Goal: Use online tool/utility: Utilize a website feature to perform a specific function

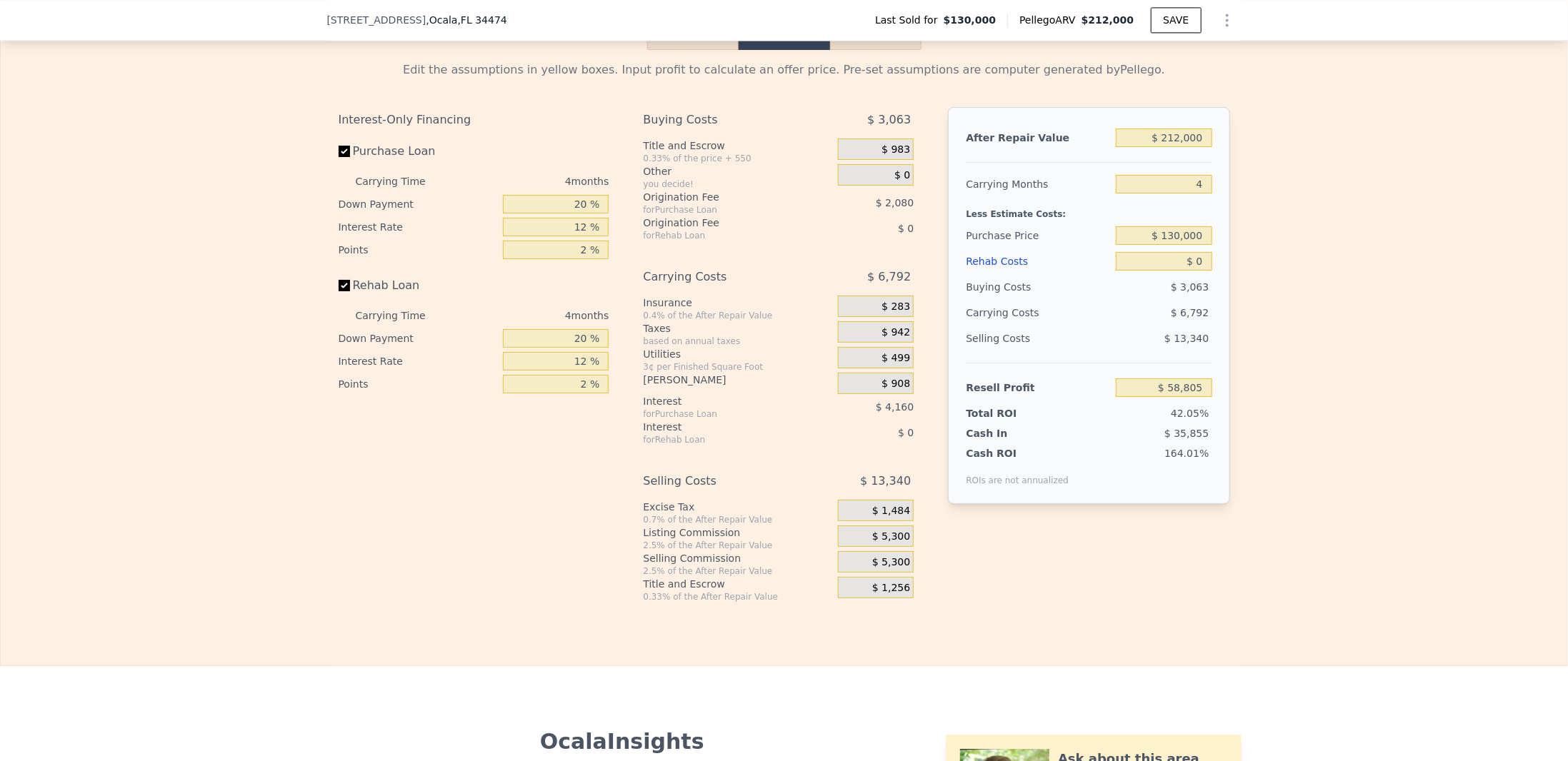
scroll to position [2012, 0]
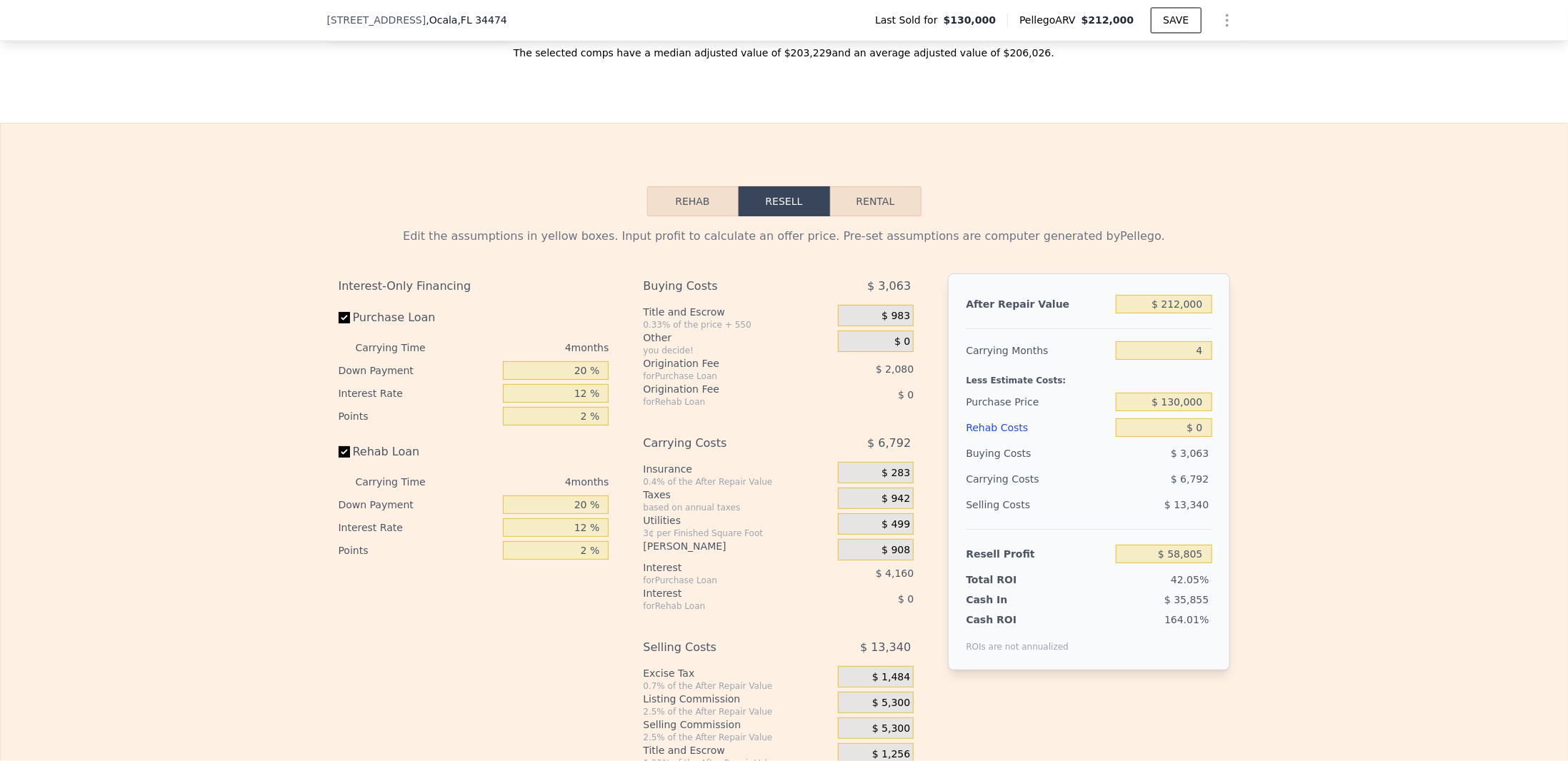
click at [852, 210] on button "Rental" at bounding box center [876, 201] width 91 height 30
select select "30"
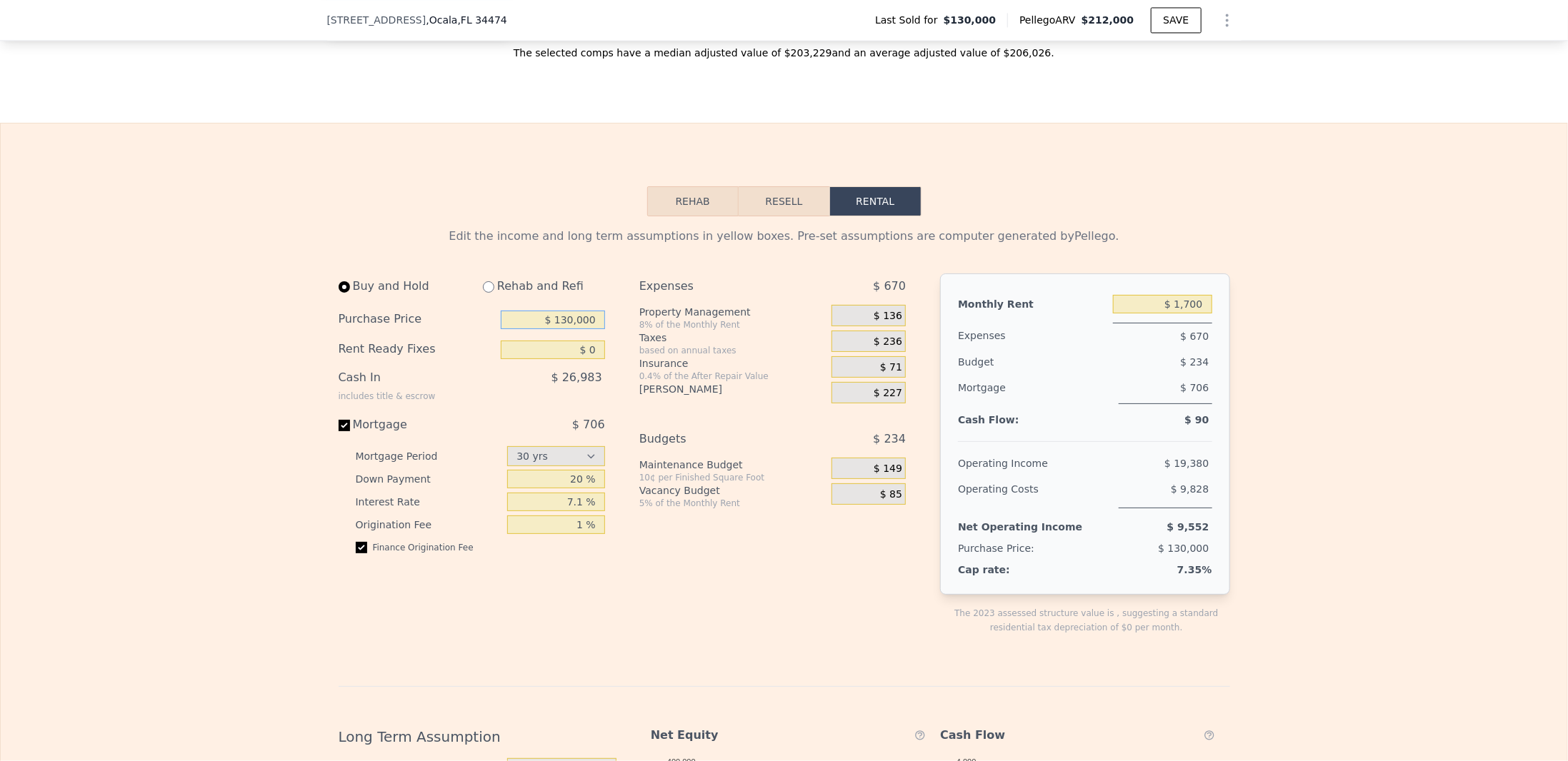
click at [572, 329] on input "$ 130,000" at bounding box center [553, 320] width 104 height 18
drag, startPoint x: 567, startPoint y: 331, endPoint x: 557, endPoint y: 334, distance: 10.4
click at [557, 329] on input "$ 130,000" at bounding box center [553, 320] width 104 height 18
type input "$ 160,000"
click at [535, 365] on div "Rent Ready Fixes $ 0" at bounding box center [471, 350] width 266 height 30
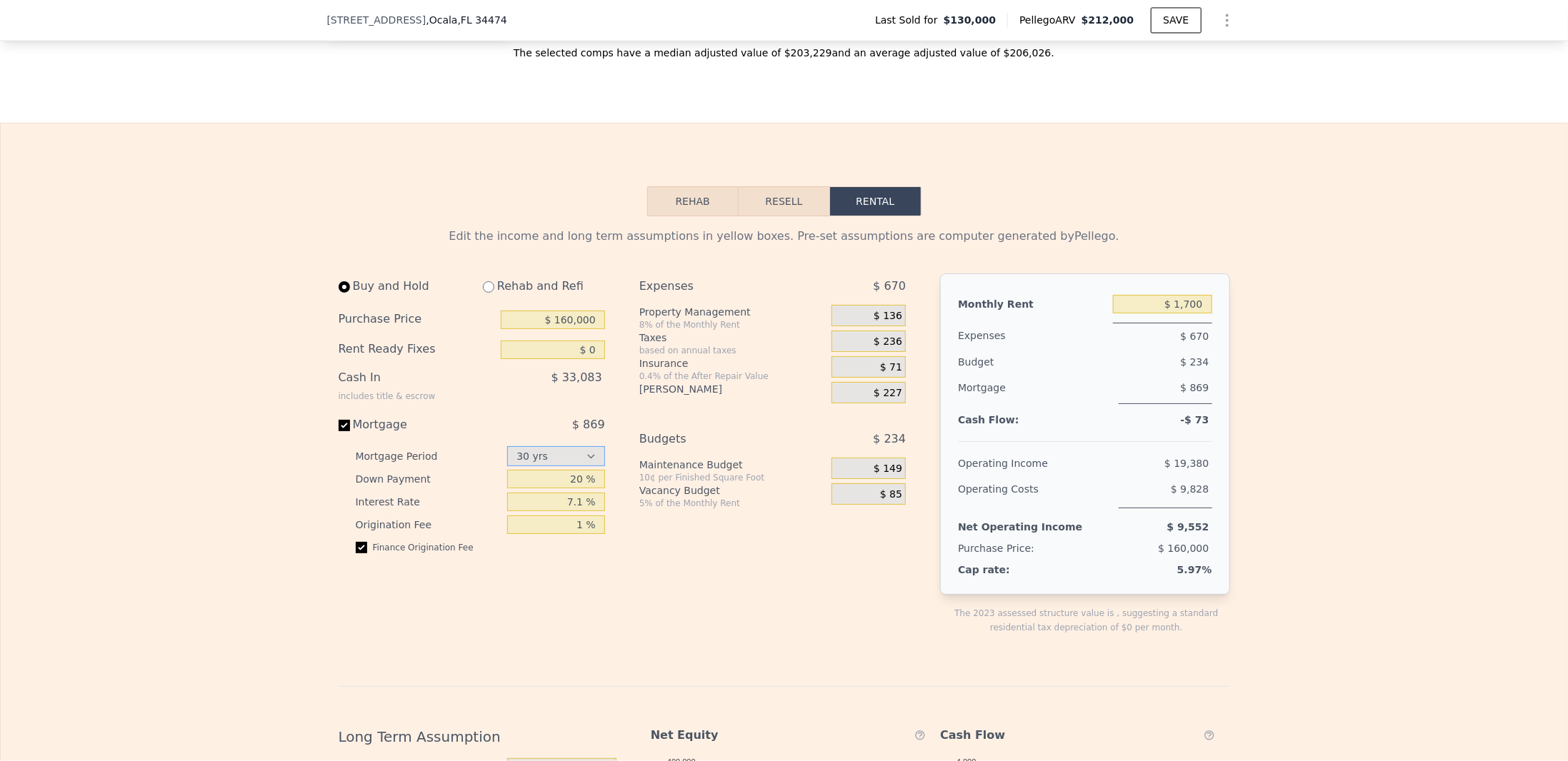
click at [551, 466] on select "15 yrs 30 yrs" at bounding box center [556, 456] width 98 height 20
click at [554, 488] on input "20 %" at bounding box center [556, 479] width 98 height 18
click at [576, 489] on input "20 %" at bounding box center [556, 479] width 98 height 18
type input "25 %"
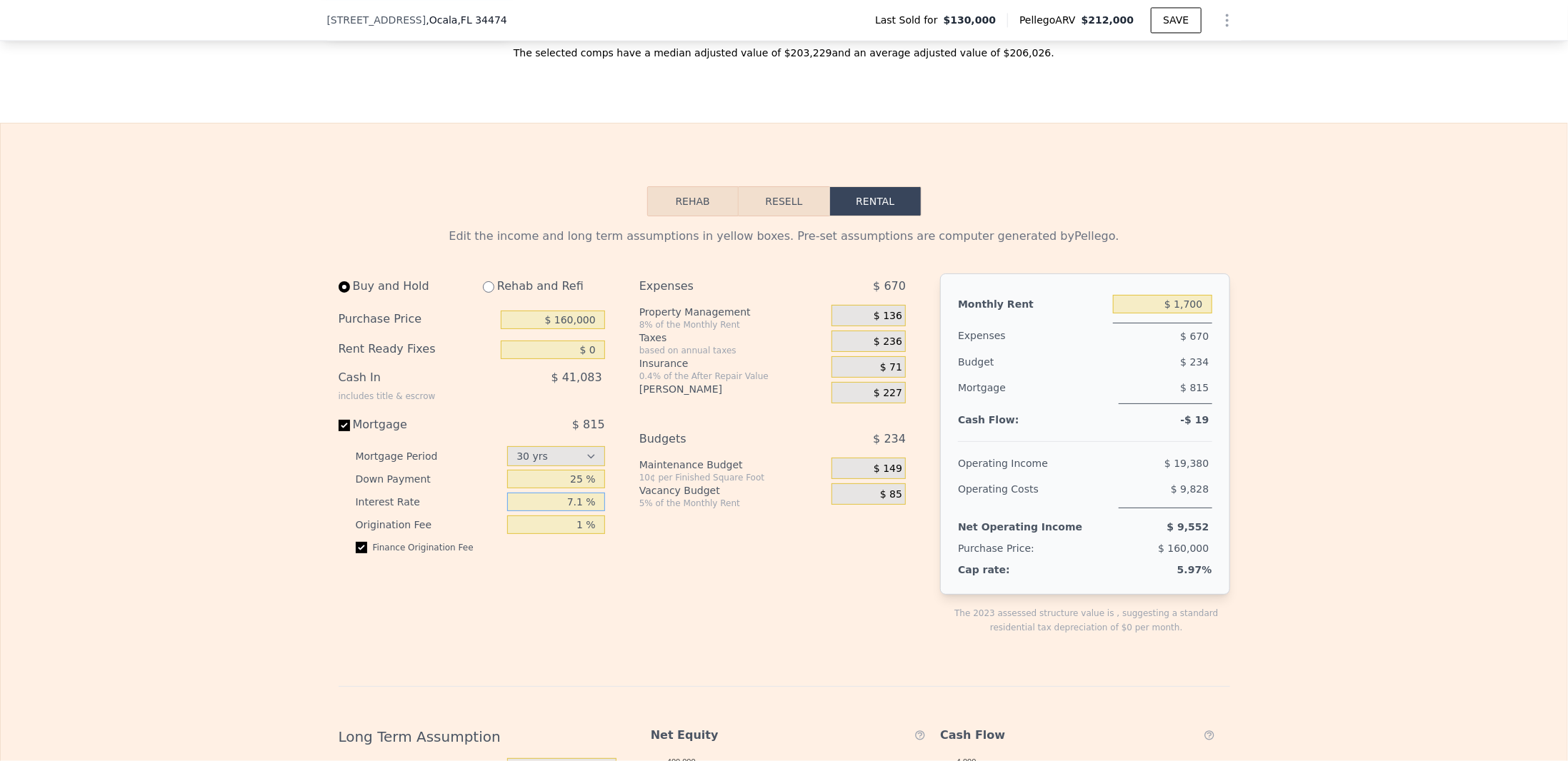
click at [563, 512] on input "7.1 %" at bounding box center [556, 502] width 98 height 18
drag, startPoint x: 581, startPoint y: 512, endPoint x: 561, endPoint y: 516, distance: 20.4
click at [561, 512] on input "7.1 %" at bounding box center [556, 502] width 98 height 18
type input "6 %"
drag, startPoint x: 569, startPoint y: 531, endPoint x: 632, endPoint y: 541, distance: 63.8
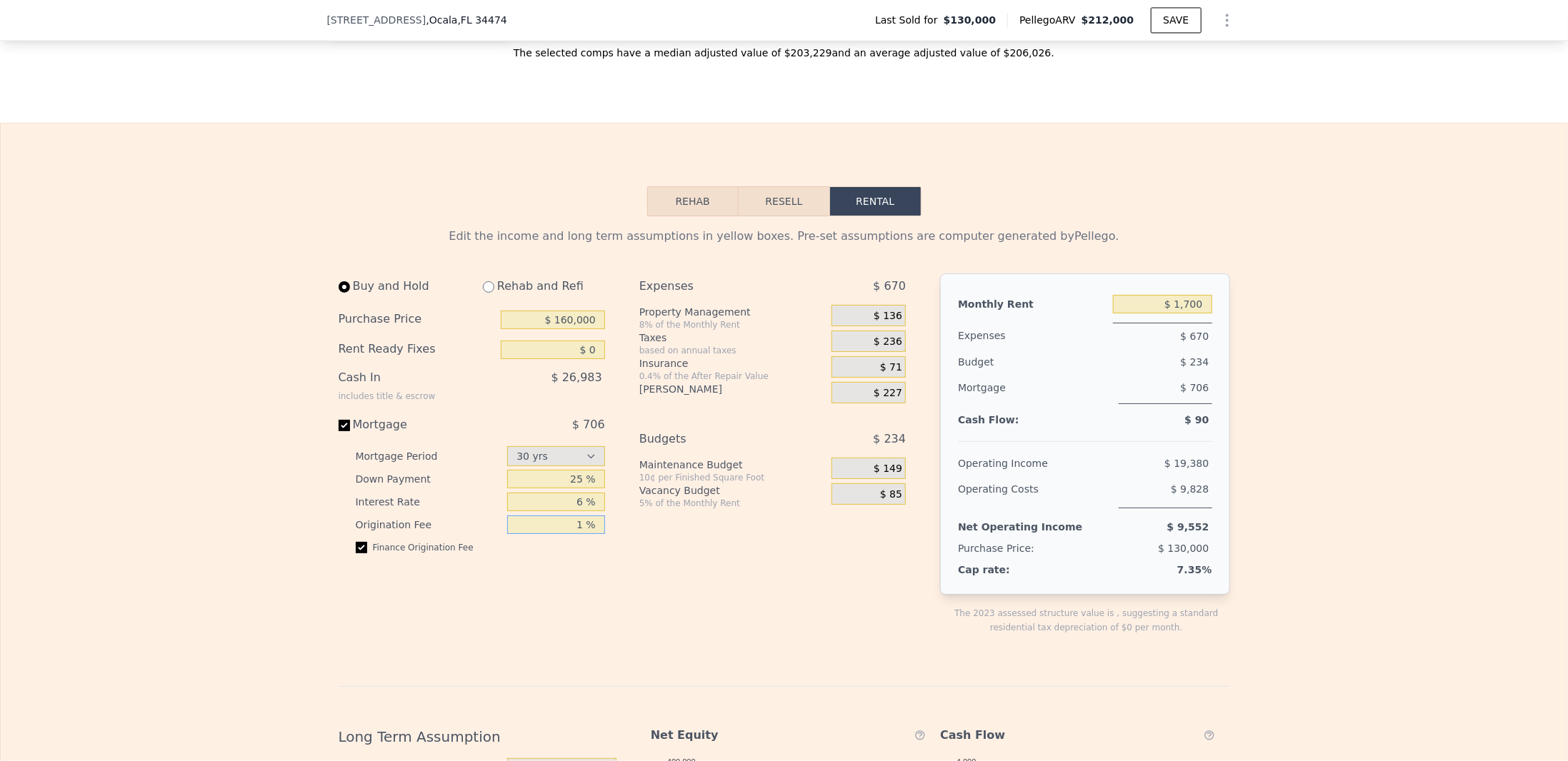
click at [632, 541] on div "Buy and Hold Rehab and Refi Purchase Price $ 160,000 Rent Ready Fixes $ 0 Cash …" at bounding box center [628, 465] width 579 height 384
type input "0 %"
click at [541, 565] on div "Finance Origination Fee" at bounding box center [481, 553] width 249 height 23
click at [551, 466] on select "15 yrs 30 yrs" at bounding box center [556, 456] width 98 height 20
select select "15"
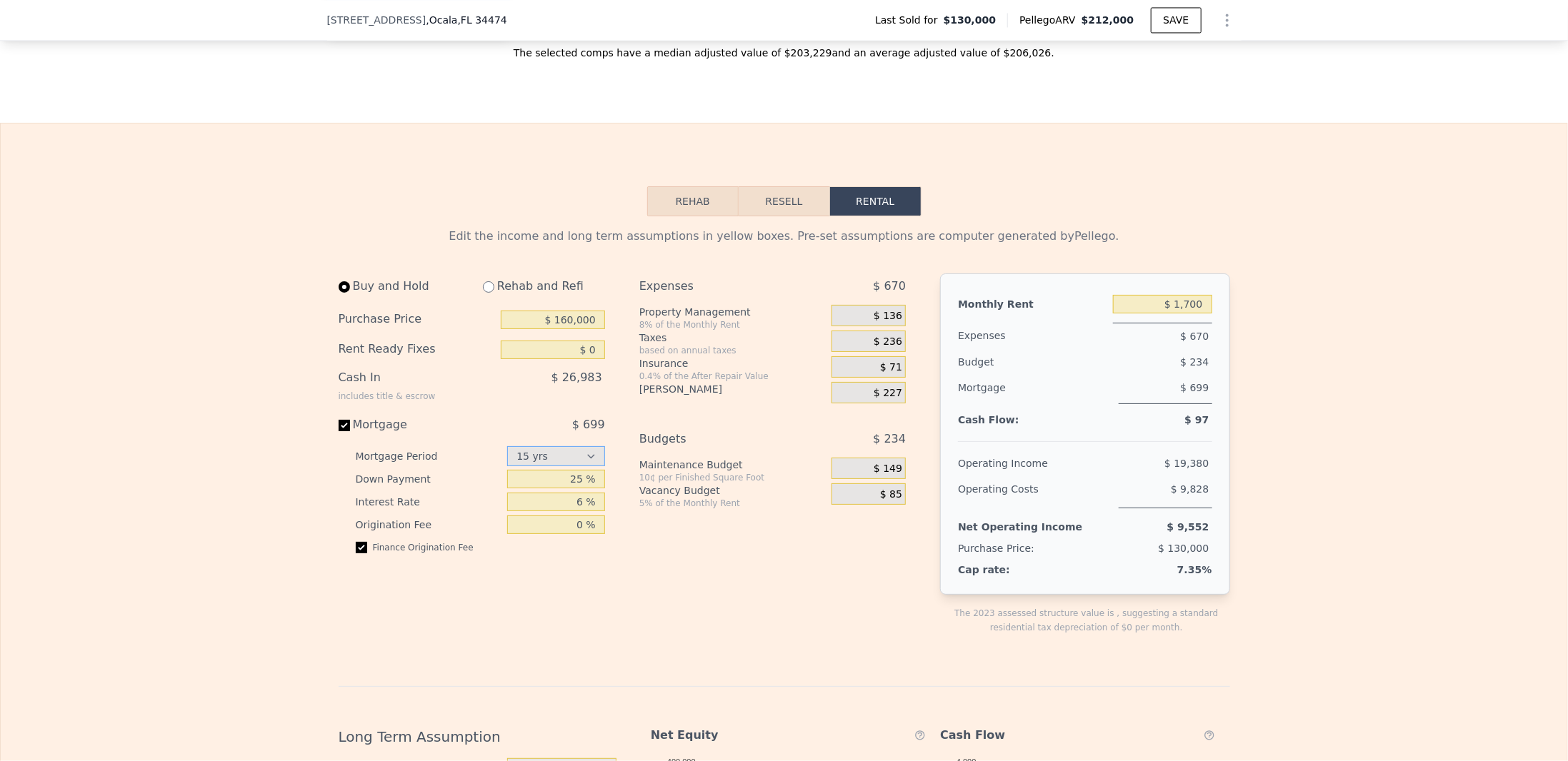
click at [507, 458] on select "15 yrs 30 yrs" at bounding box center [556, 456] width 98 height 20
click at [607, 454] on div "Buy and Hold Rehab and Refi Purchase Price $ 160,000 Rent Ready Fixes $ 0 Cash …" at bounding box center [477, 465] width 278 height 384
click at [874, 400] on span "$ 227" at bounding box center [888, 393] width 29 height 13
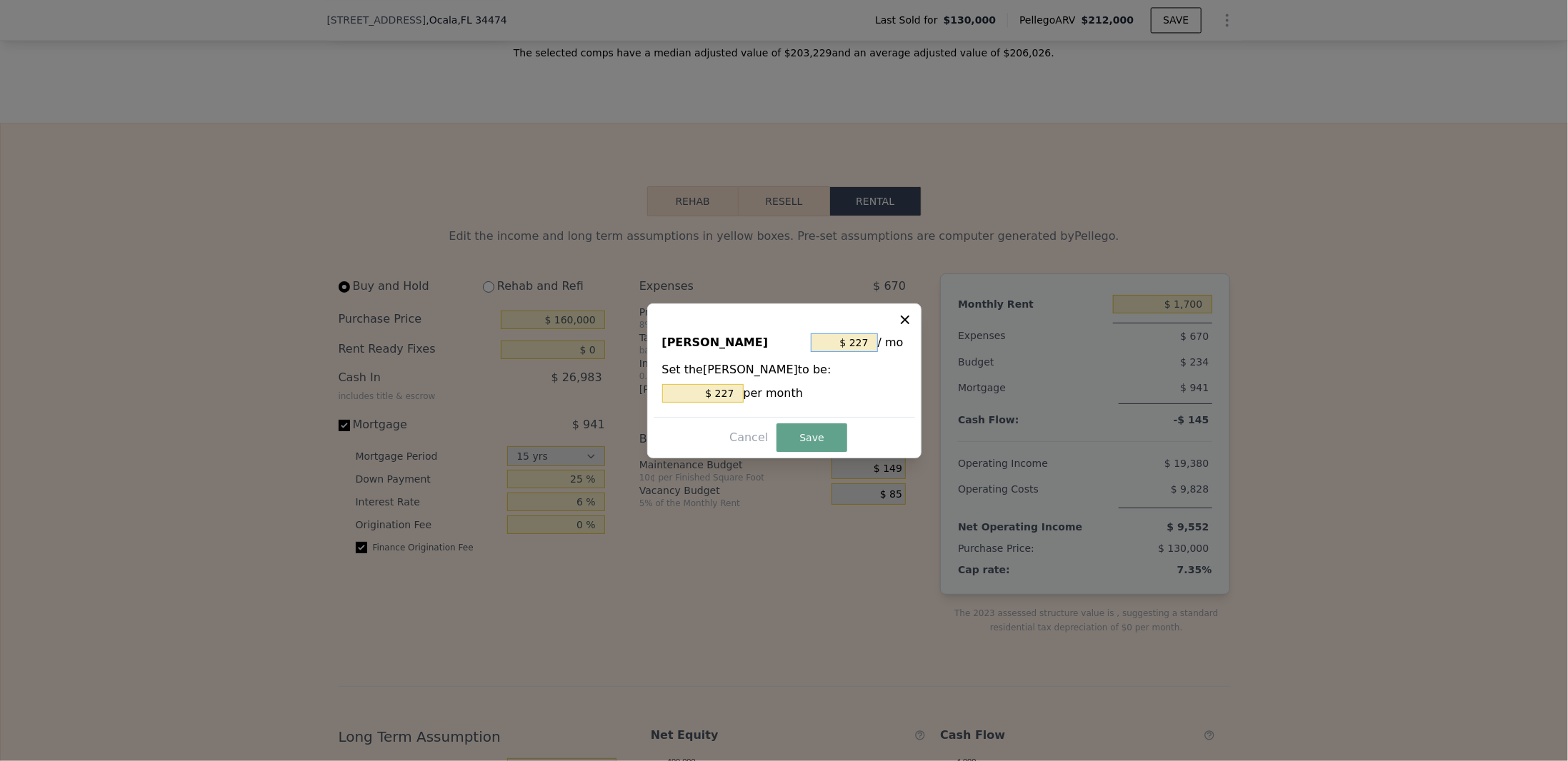
drag, startPoint x: 850, startPoint y: 347, endPoint x: 887, endPoint y: 347, distance: 37.0
click at [887, 347] on div "$ 227 / mo" at bounding box center [859, 343] width 96 height 26
type input "$ 3"
type input "$ 36"
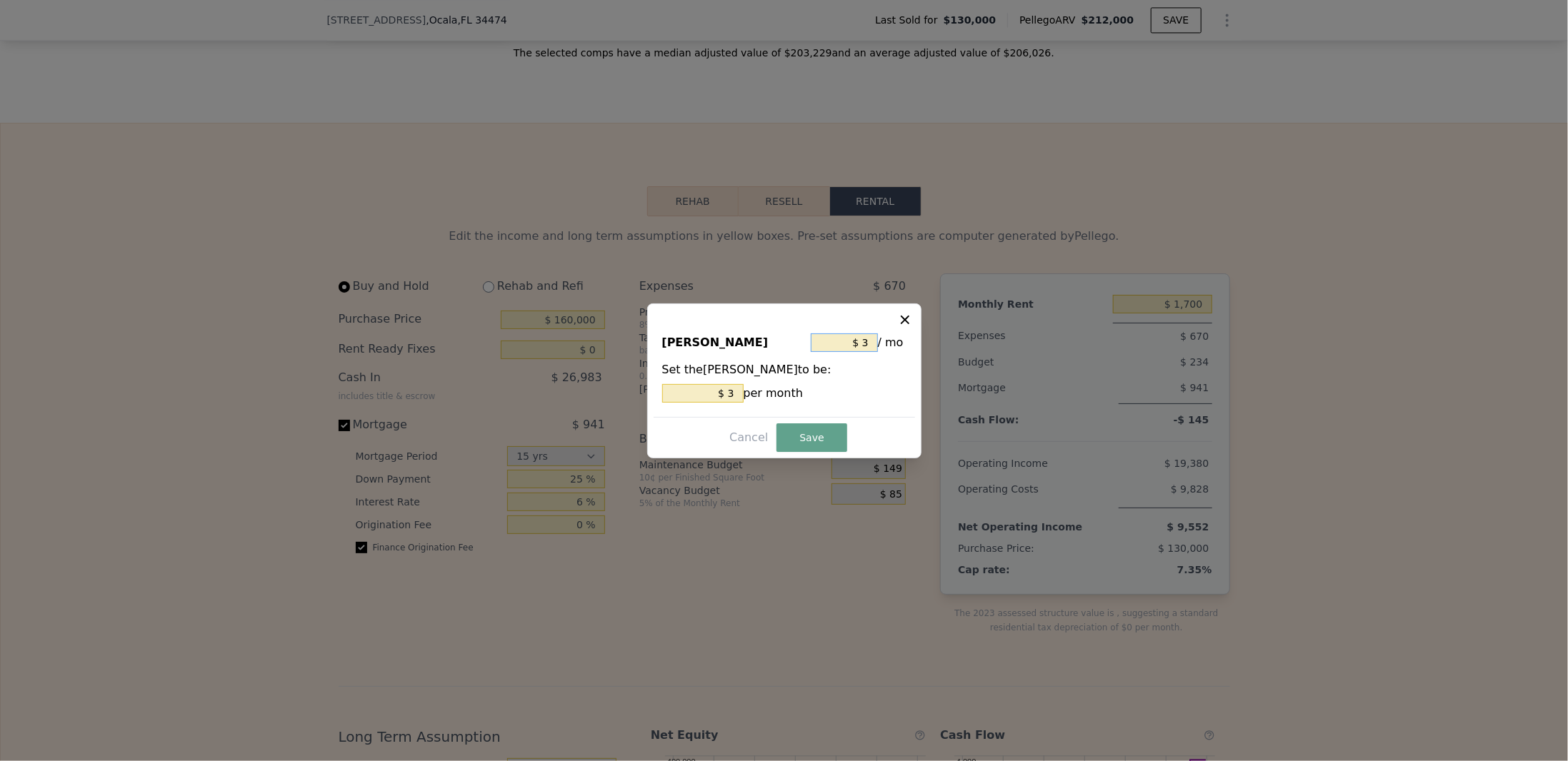
type input "$ 36"
type input "$ 368"
click at [811, 433] on button "Save" at bounding box center [811, 438] width 70 height 29
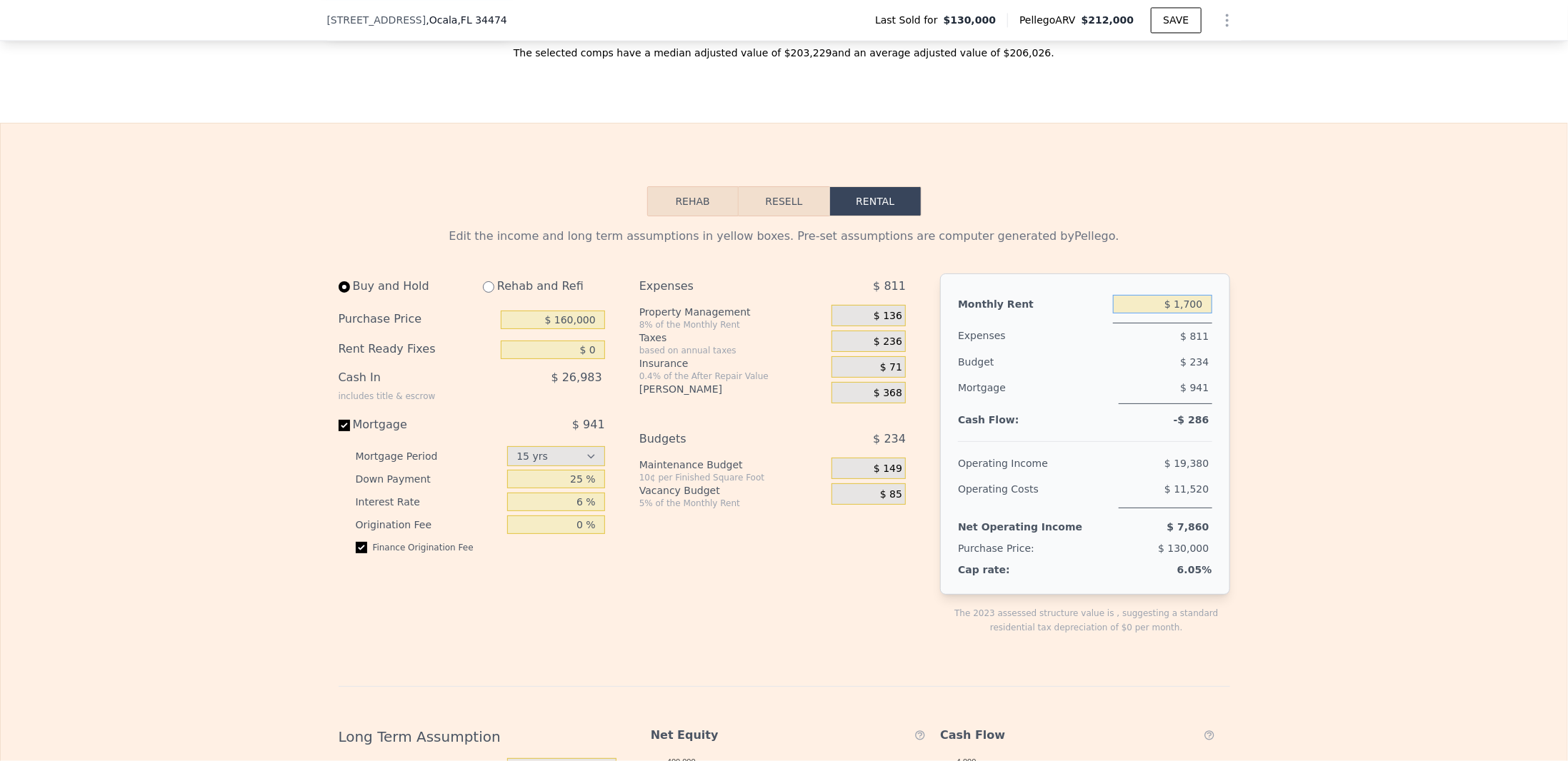
click at [1186, 313] on input "$ 1,700" at bounding box center [1163, 304] width 100 height 18
type input "$ 1,600"
click at [1301, 368] on div "Edit the income and long term assumptions in yellow boxes. Pre-set assumptions …" at bounding box center [784, 702] width 1566 height 971
drag, startPoint x: 567, startPoint y: 335, endPoint x: 560, endPoint y: 331, distance: 8.1
click at [560, 329] on input "$ 160,000" at bounding box center [553, 320] width 104 height 18
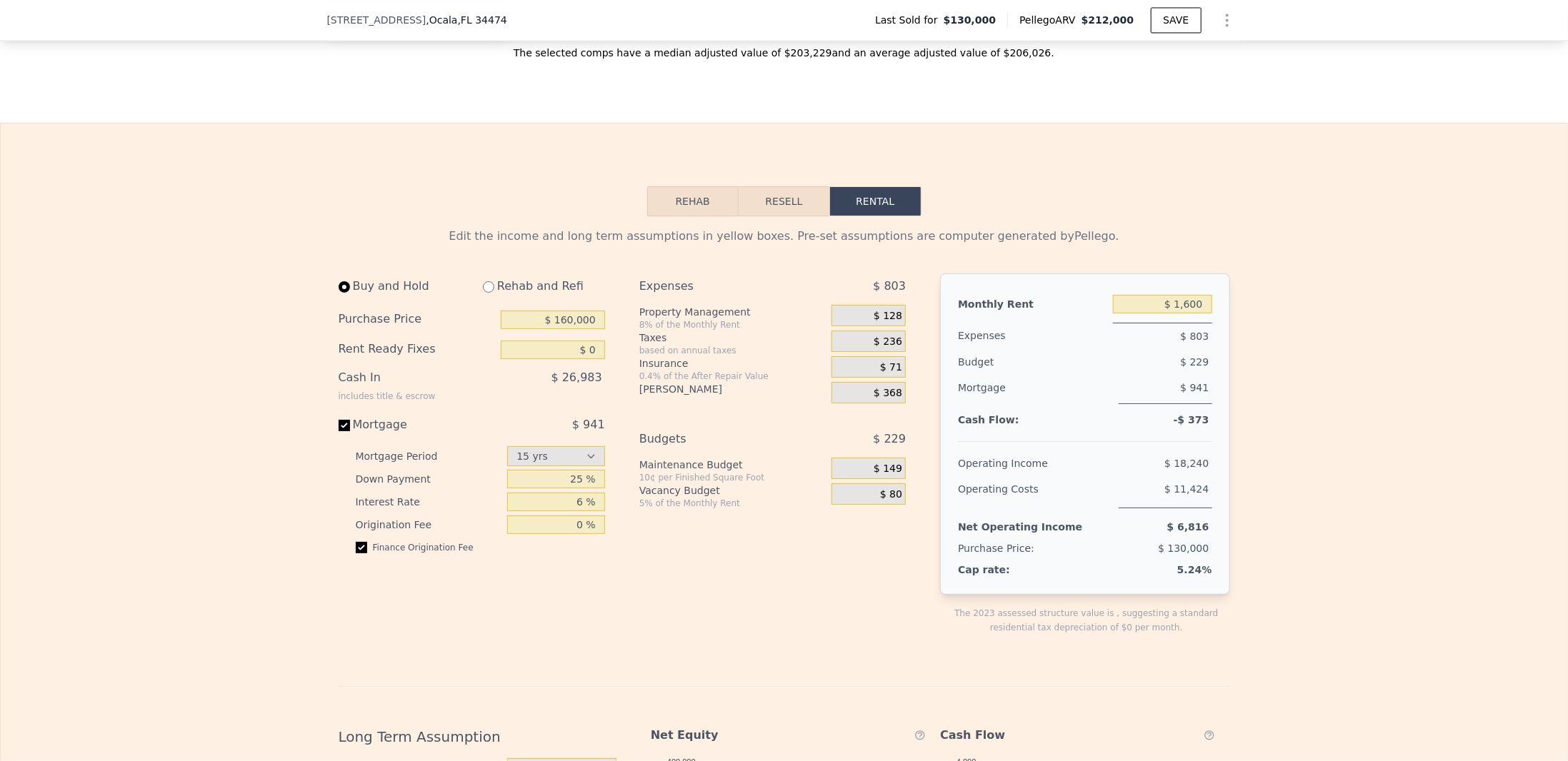
click at [620, 360] on div "Buy and Hold Rehab and Refi Purchase Price $ 160,000 Rent Ready Fixes $ 0 Cash …" at bounding box center [628, 465] width 579 height 384
click at [564, 329] on input "$ 160,000" at bounding box center [553, 320] width 104 height 18
click at [549, 360] on input "$ 0" at bounding box center [553, 350] width 104 height 18
click at [559, 511] on input "6 %" at bounding box center [556, 502] width 98 height 18
click at [575, 461] on select "15 yrs 30 yrs" at bounding box center [556, 456] width 98 height 20
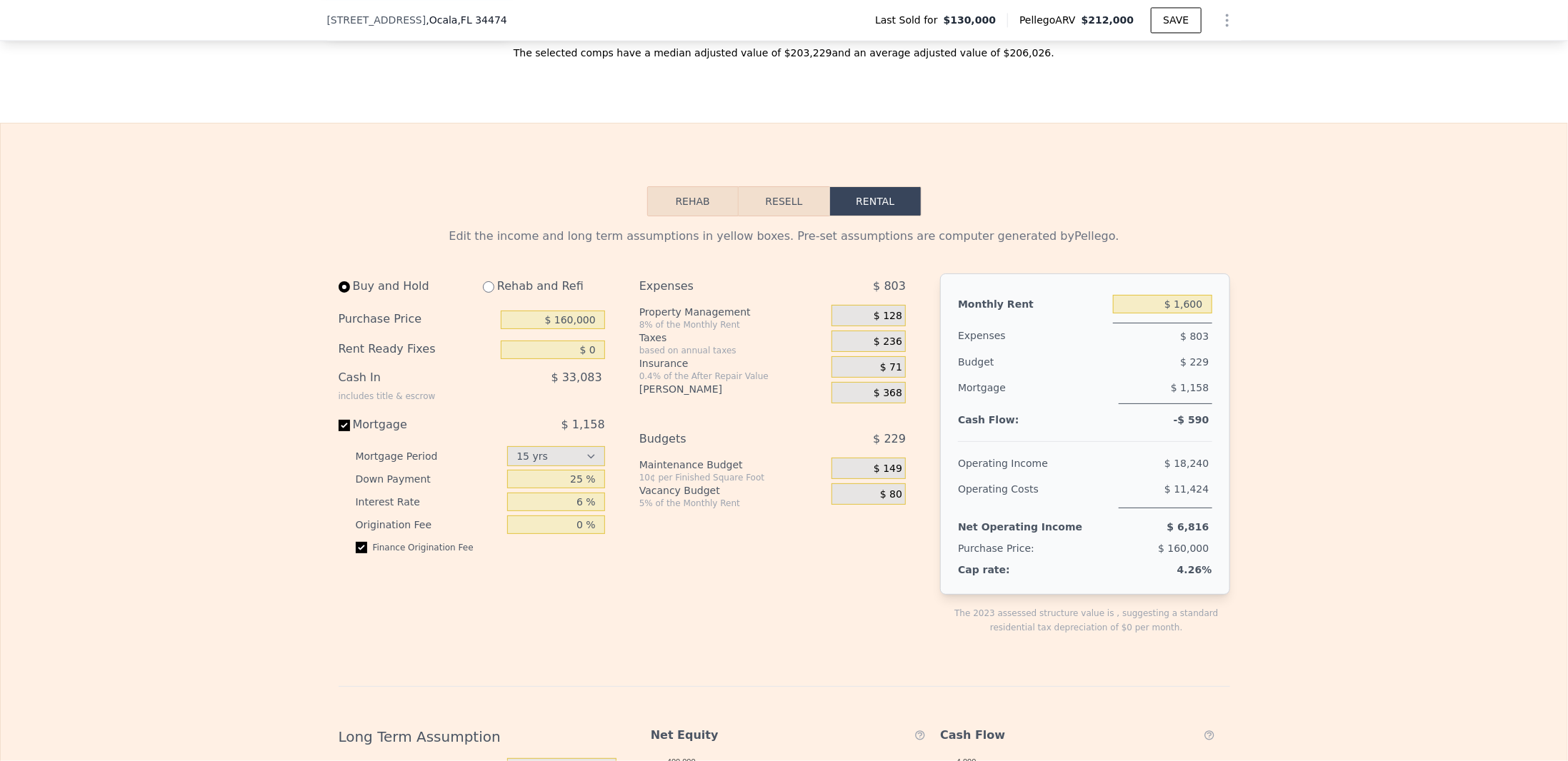
click at [583, 431] on span "$ 1,158" at bounding box center [582, 425] width 43 height 14
click at [350, 431] on input "Mortgage $ 1,158" at bounding box center [344, 425] width 11 height 11
checkbox input "false"
type input "$ 1,700"
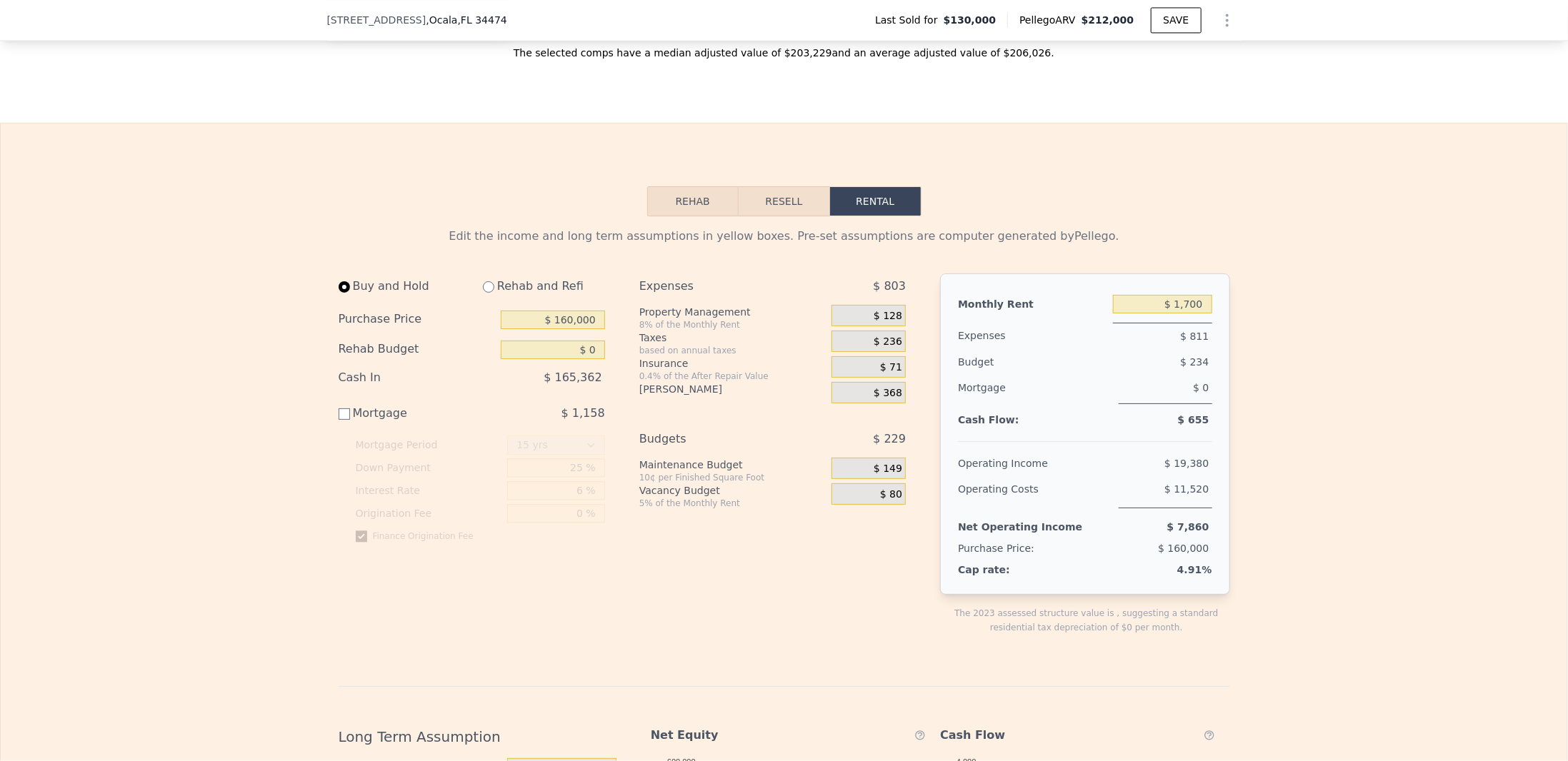
click at [586, 420] on span "$ 1,158" at bounding box center [582, 414] width 43 height 14
click at [350, 420] on input "Mortgage $ 1,158" at bounding box center [344, 414] width 11 height 11
checkbox input "true"
type input "$ 1,600"
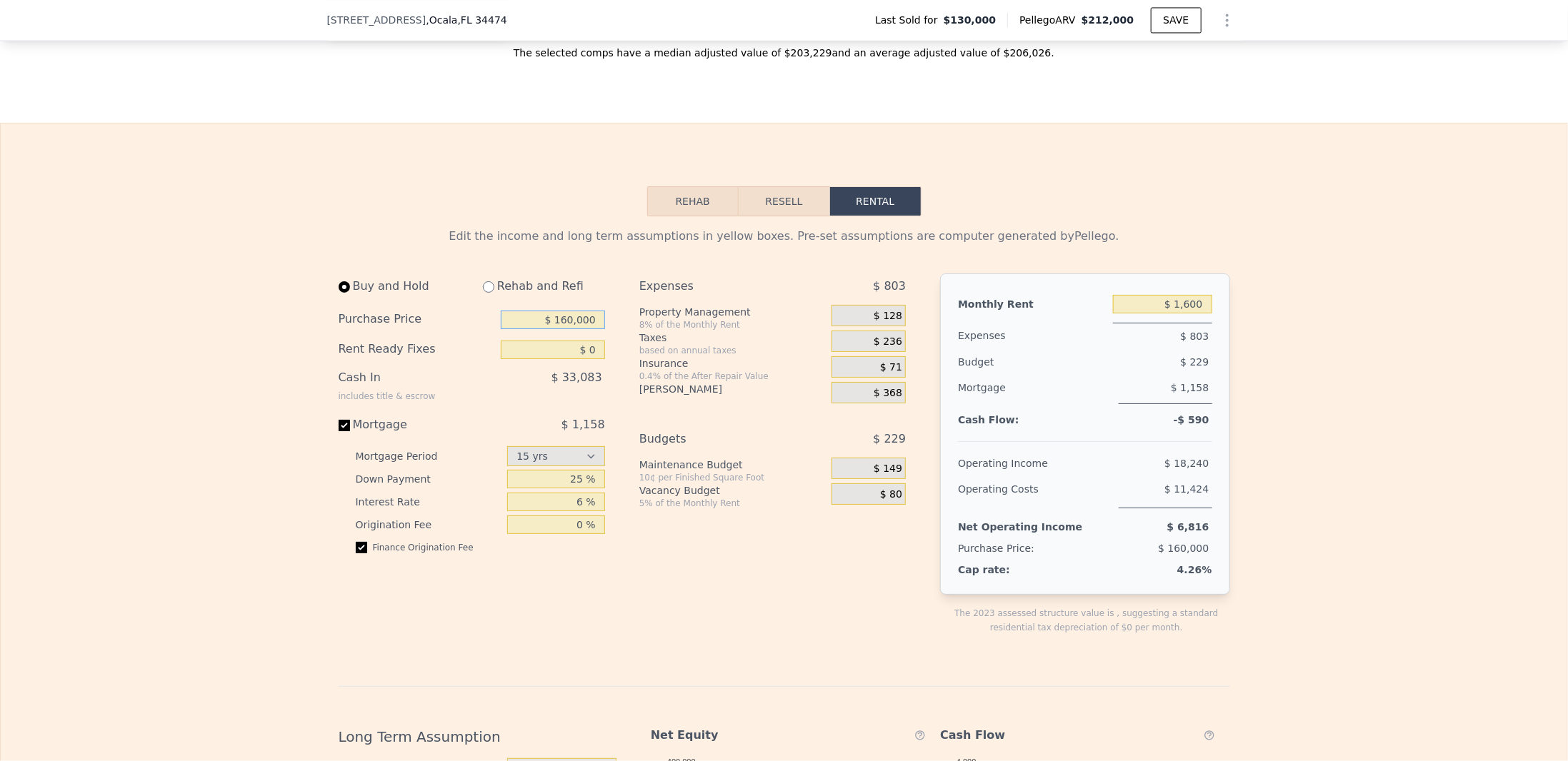
click at [562, 329] on input "$ 160,000" at bounding box center [553, 320] width 104 height 18
click at [563, 329] on input "$ 160,000" at bounding box center [553, 320] width 104 height 18
drag, startPoint x: 574, startPoint y: 334, endPoint x: 562, endPoint y: 341, distance: 13.9
click at [562, 335] on div "Purchase Price $ 160,000" at bounding box center [471, 319] width 266 height 30
type input "$ 155,000"
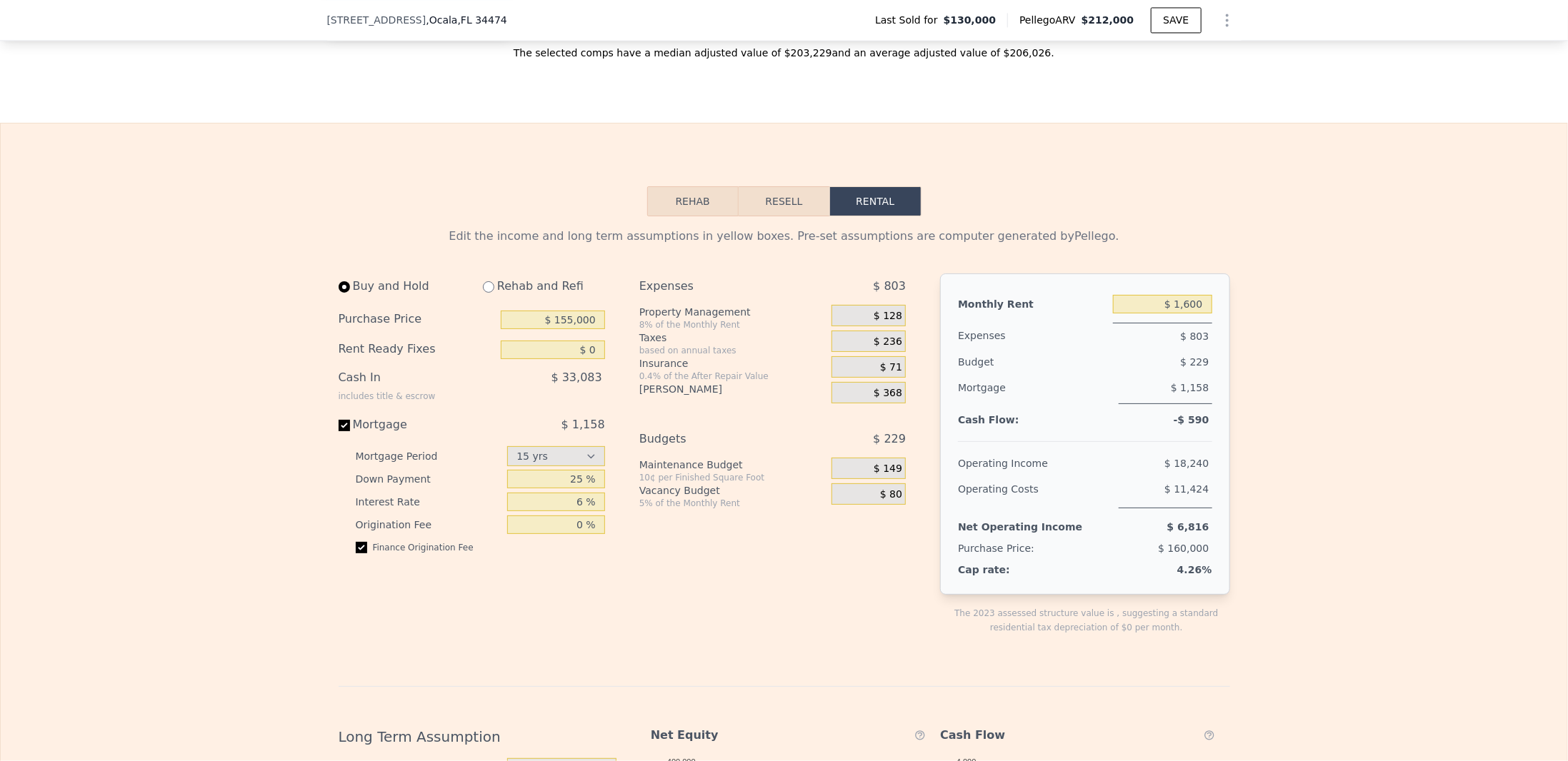
click at [618, 347] on div "Buy and Hold Rehab and Refi Purchase Price $ 155,000 Rent Ready Fixes $ 0 Cash …" at bounding box center [628, 465] width 579 height 384
click at [561, 463] on select "15 yrs 30 yrs" at bounding box center [556, 456] width 98 height 20
select select "30"
click at [507, 458] on select "15 yrs 30 yrs" at bounding box center [556, 456] width 98 height 20
click at [624, 492] on div "Buy and Hold Rehab and Refi Purchase Price $ 155,000 Rent Ready Fixes $ 0 Cash …" at bounding box center [628, 465] width 579 height 384
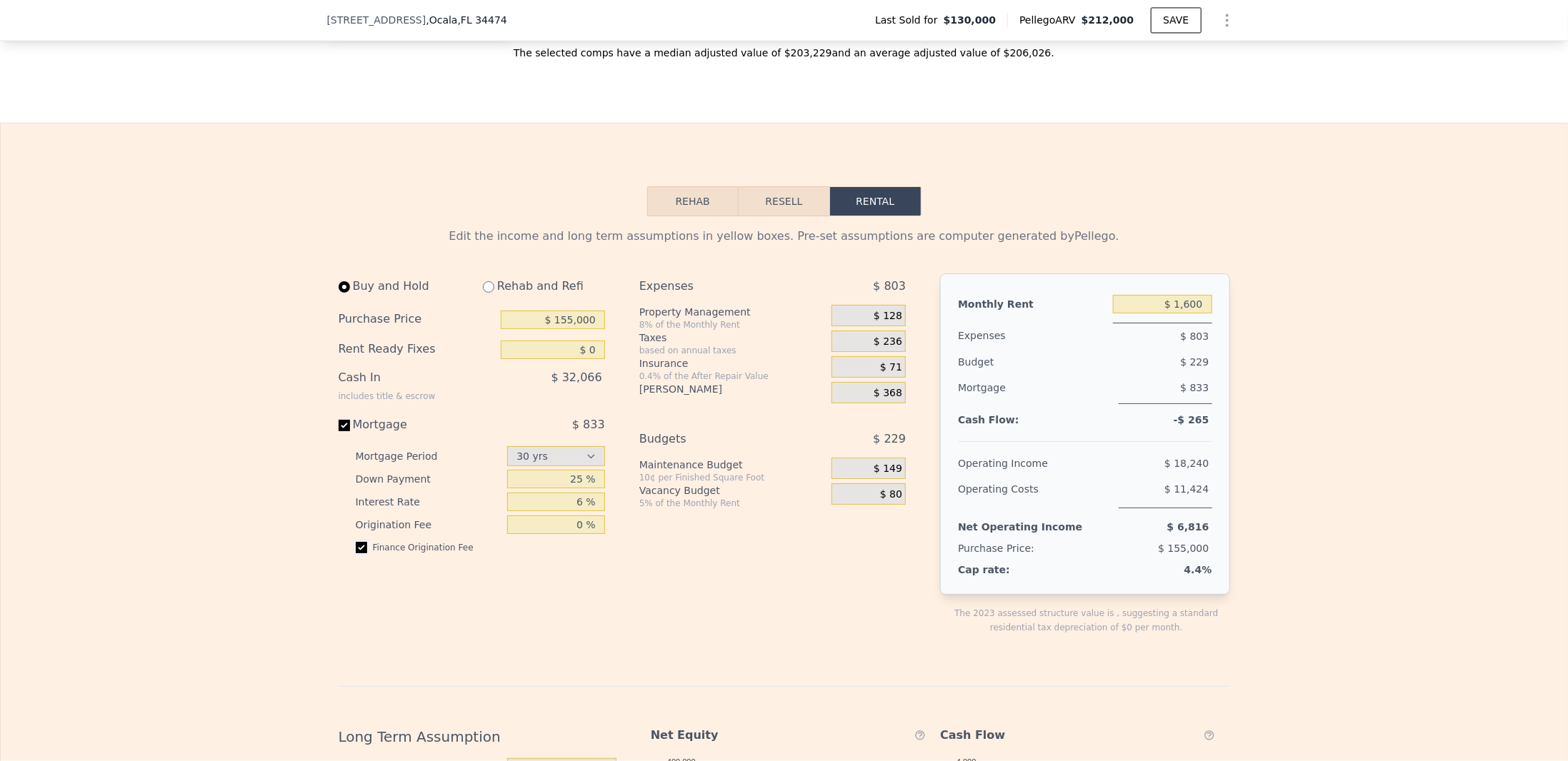
click at [356, 553] on input "checkbox" at bounding box center [361, 547] width 11 height 11
checkbox input "false"
click at [871, 325] on div "$ 128" at bounding box center [868, 315] width 75 height 21
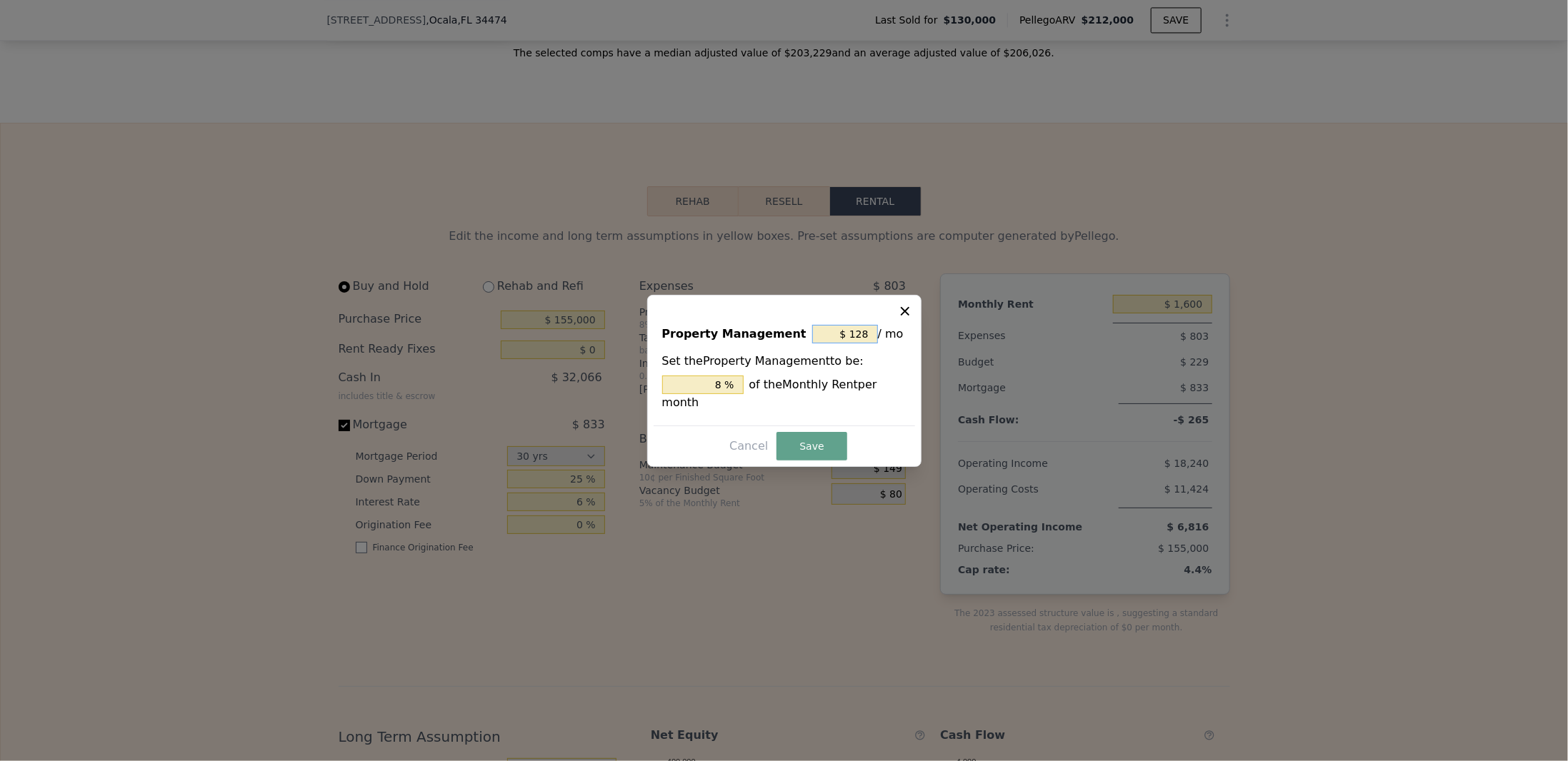
click at [864, 344] on input "$ 128" at bounding box center [845, 334] width 65 height 18
drag, startPoint x: 725, startPoint y: 395, endPoint x: 703, endPoint y: 402, distance: 23.1
click at [703, 402] on div "Property Management $ 128 / mo Set the Property Management to be: 8 % of the Mo…" at bounding box center [785, 369] width 262 height 113
drag, startPoint x: 852, startPoint y: 339, endPoint x: 890, endPoint y: 346, distance: 38.6
click at [890, 346] on div "$ 128 / mo" at bounding box center [859, 335] width 94 height 26
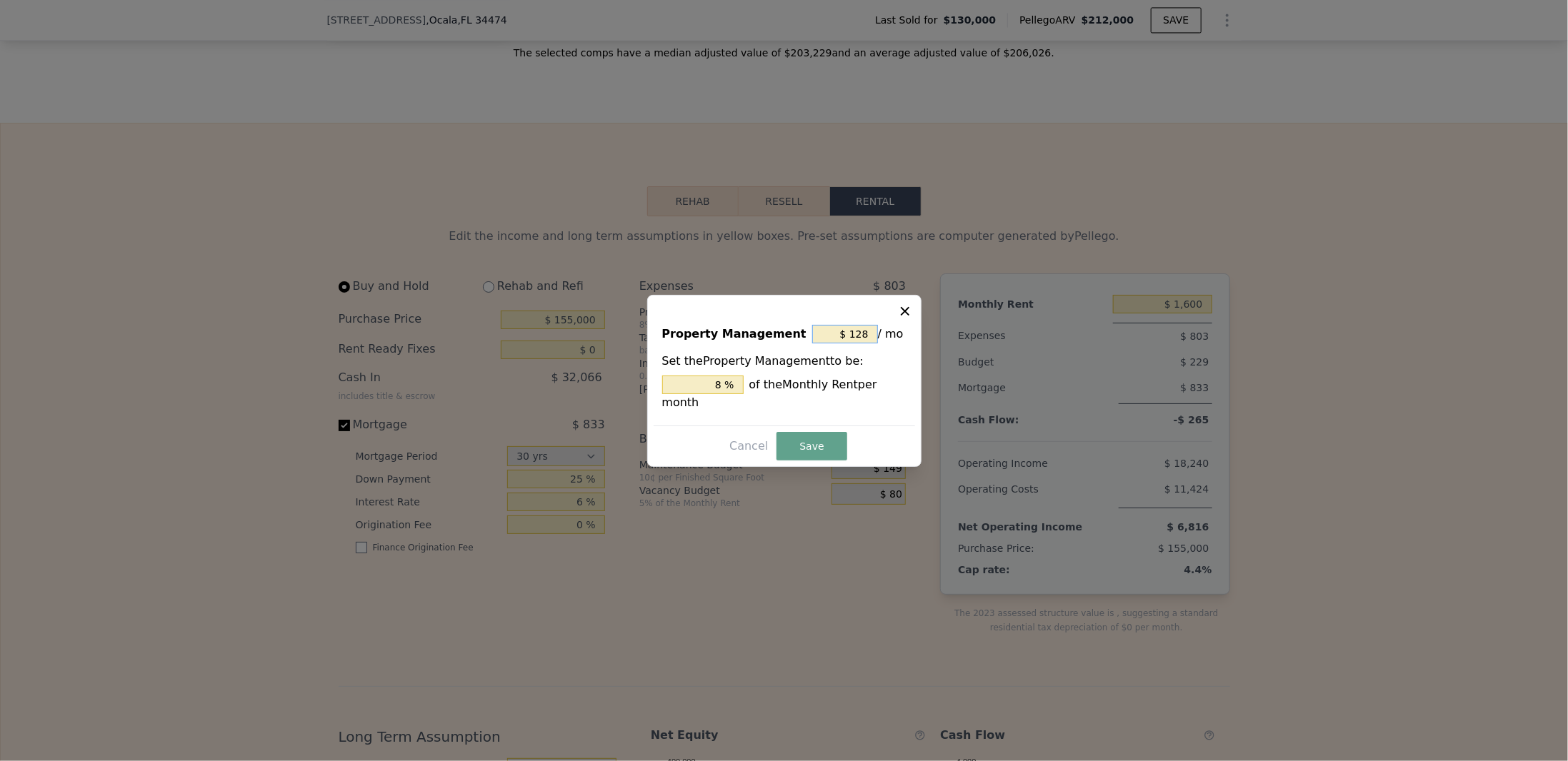
type input "$ 0"
type input "0 %"
type input "$ 0"
click at [813, 441] on button "Save" at bounding box center [811, 446] width 70 height 29
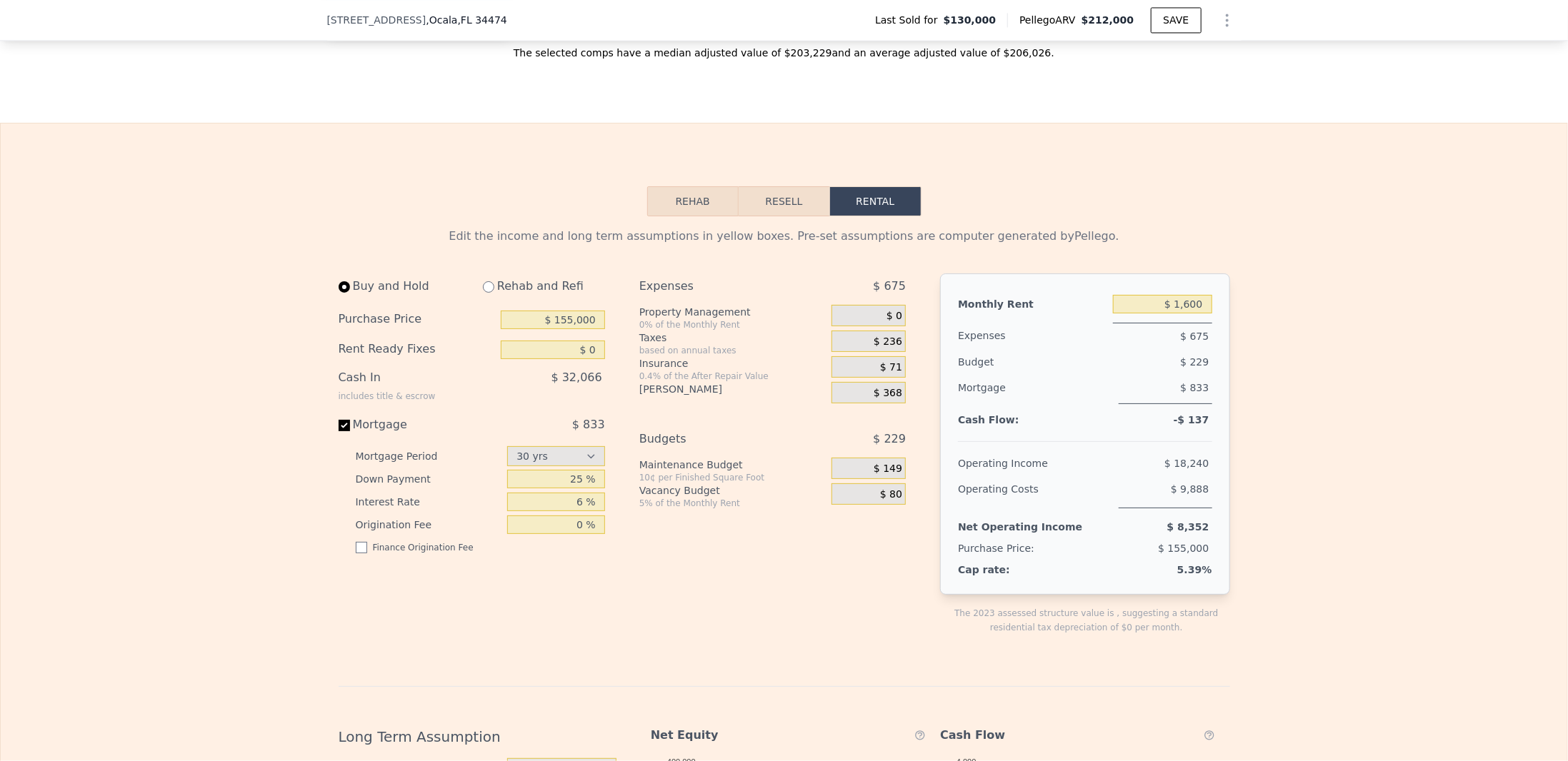
click at [867, 350] on div "$ 236" at bounding box center [868, 341] width 75 height 21
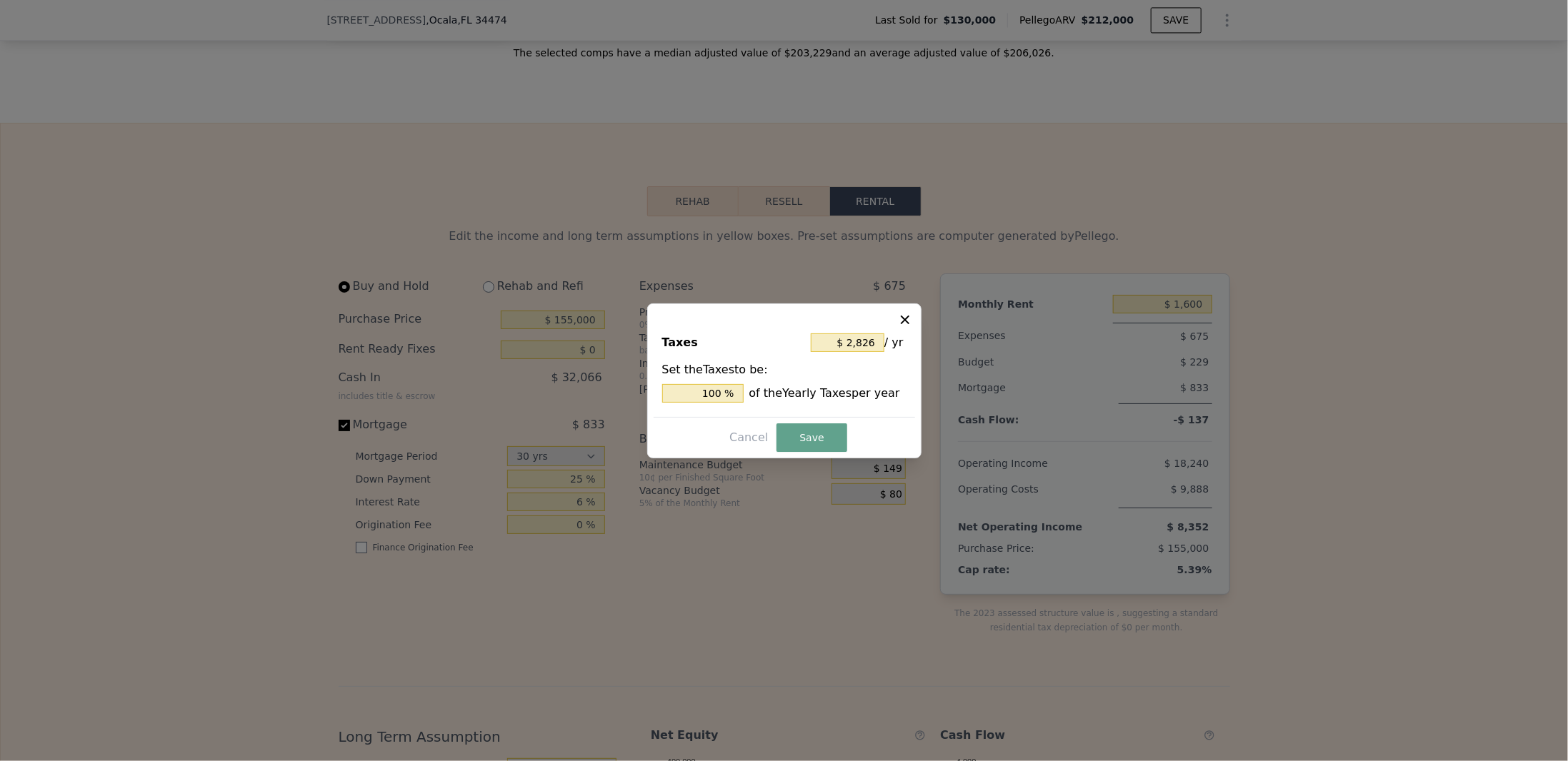
click at [907, 321] on icon at bounding box center [905, 319] width 14 height 14
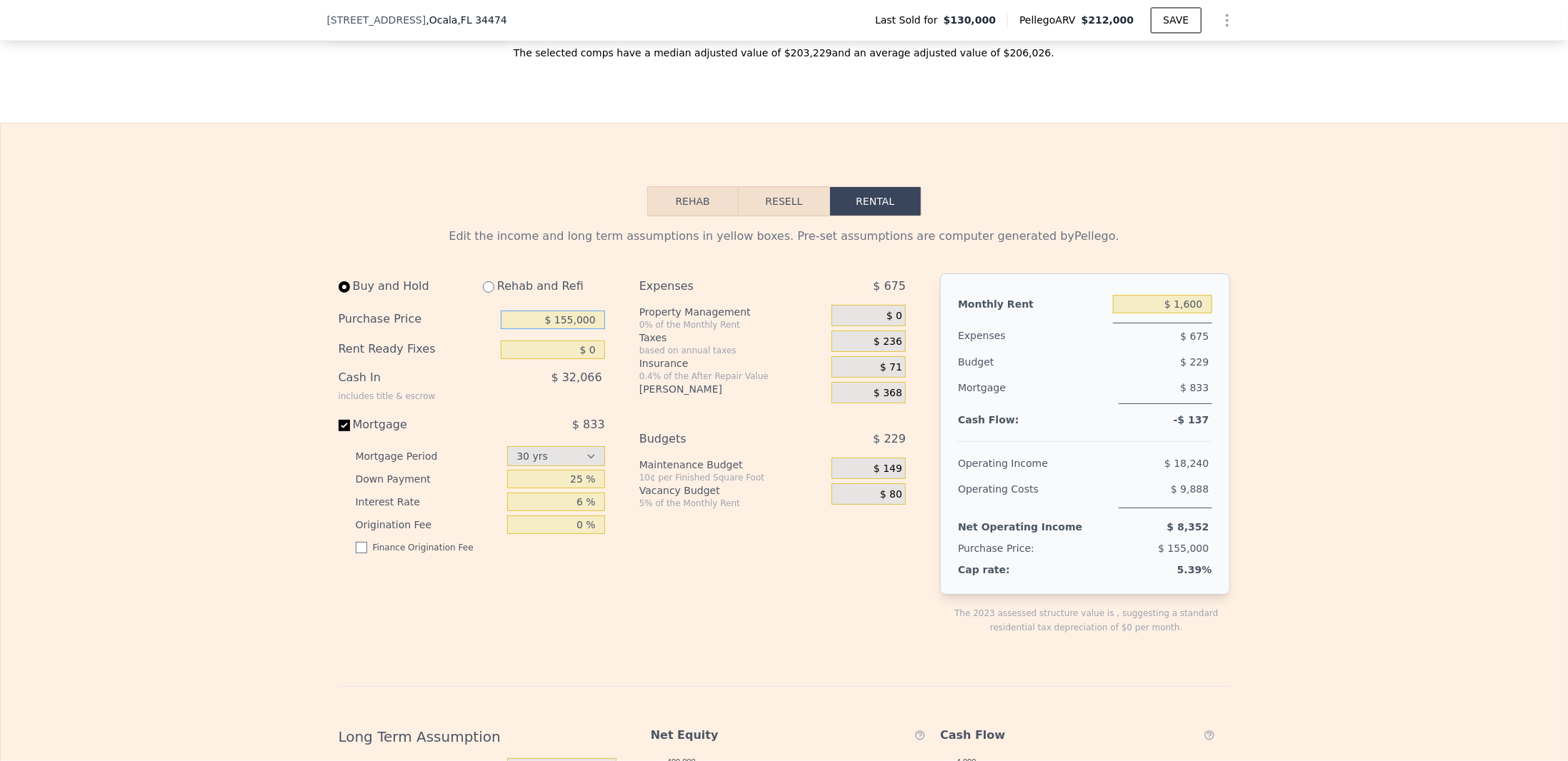
click at [573, 329] on input "$ 155,000" at bounding box center [553, 320] width 104 height 18
type input "$ 150,000"
click at [502, 401] on div "$ 32,066" at bounding box center [523, 383] width 163 height 37
drag, startPoint x: 577, startPoint y: 488, endPoint x: 574, endPoint y: 496, distance: 8.5
click at [574, 489] on input "25 %" at bounding box center [556, 479] width 98 height 18
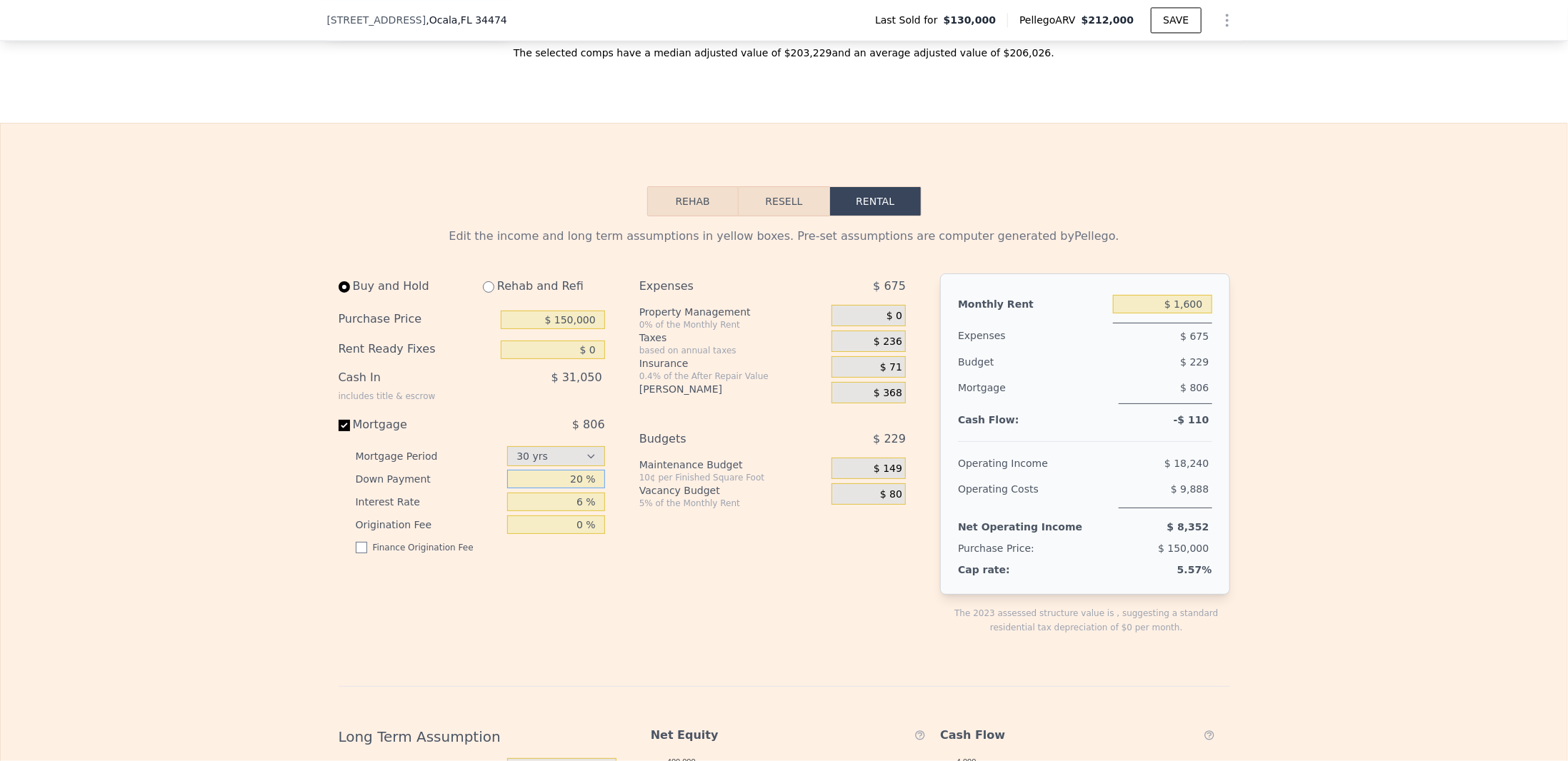
type input "20 %"
click at [621, 490] on div "Buy and Hold Rehab and Refi Purchase Price $ 150,000 Rent Ready Fixes $ 0 Cash …" at bounding box center [628, 465] width 579 height 384
click at [574, 431] on span "$ 806" at bounding box center [588, 425] width 33 height 14
click at [350, 431] on input "Mortgage $ 806" at bounding box center [344, 425] width 11 height 11
checkbox input "false"
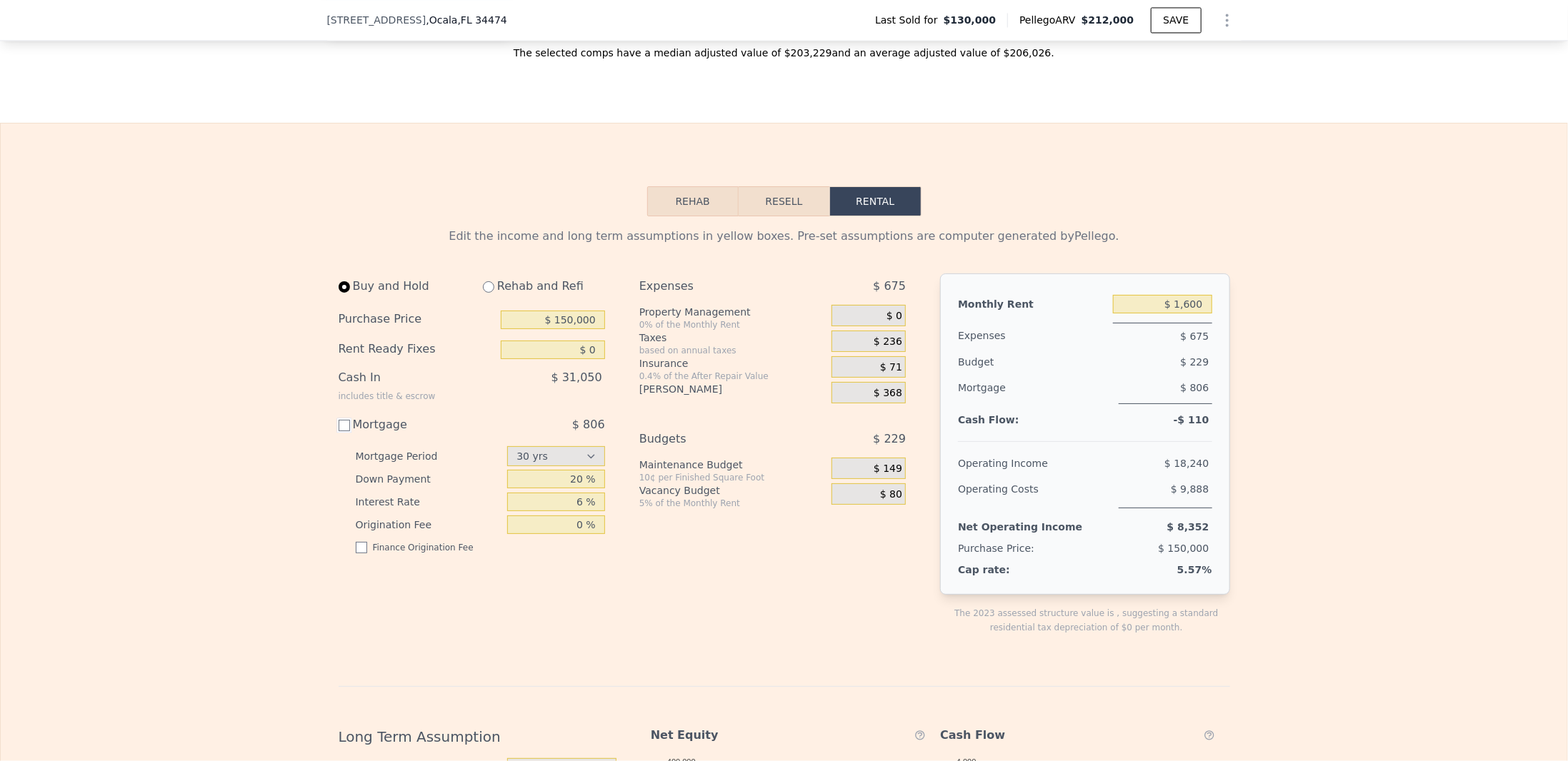
type input "$ 1,700"
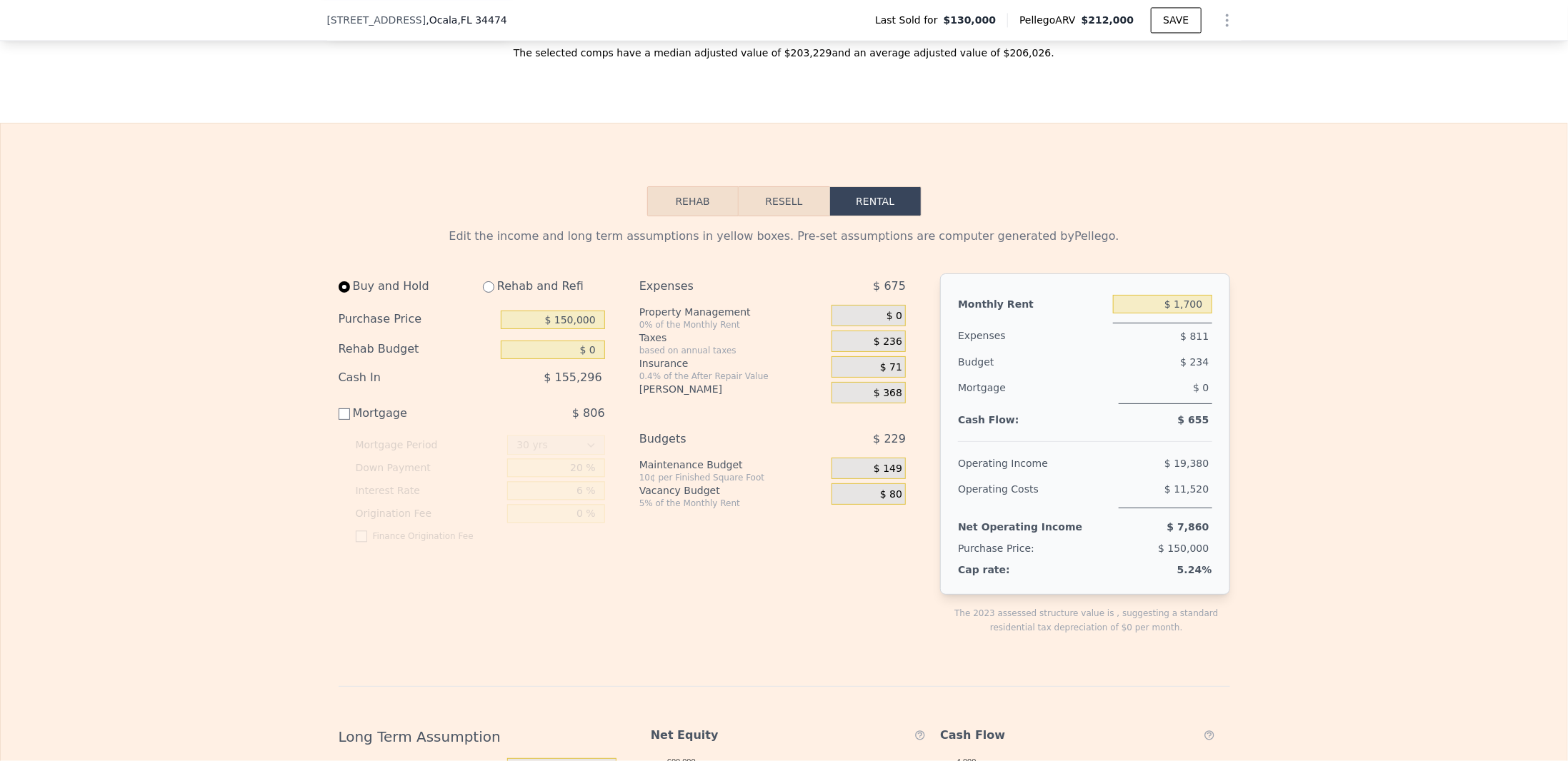
click at [586, 420] on span "$ 806" at bounding box center [588, 414] width 33 height 14
click at [350, 420] on input "Mortgage $ 806" at bounding box center [344, 414] width 11 height 11
checkbox input "true"
type input "$ 1,600"
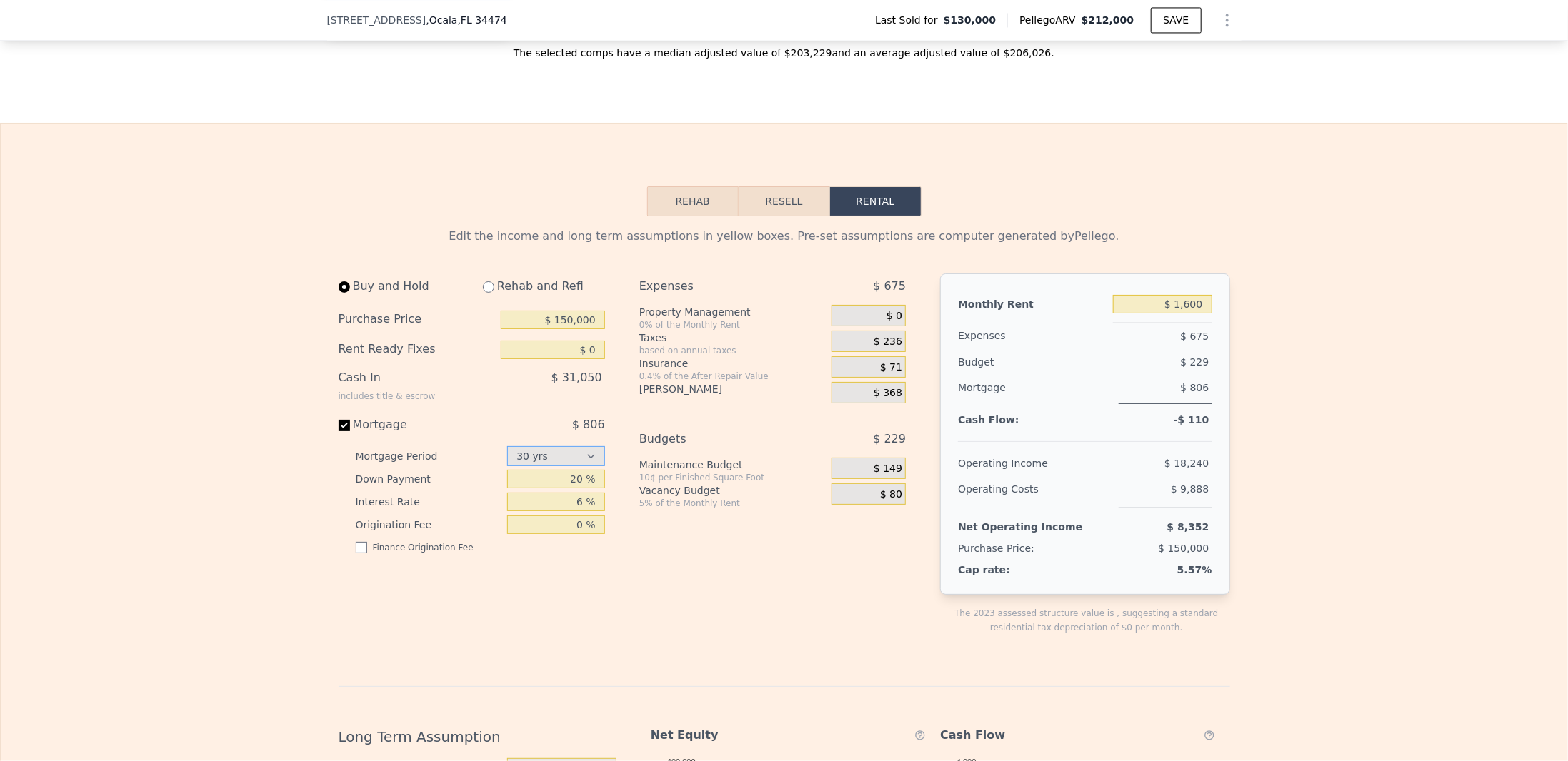
click at [560, 464] on select "15 yrs 30 yrs" at bounding box center [556, 456] width 98 height 20
click at [605, 442] on div "Buy and Hold Rehab and Refi Purchase Price $ 150,000 Rent Ready Fixes $ 0 Cash …" at bounding box center [477, 465] width 278 height 384
